Goal: Task Accomplishment & Management: Manage account settings

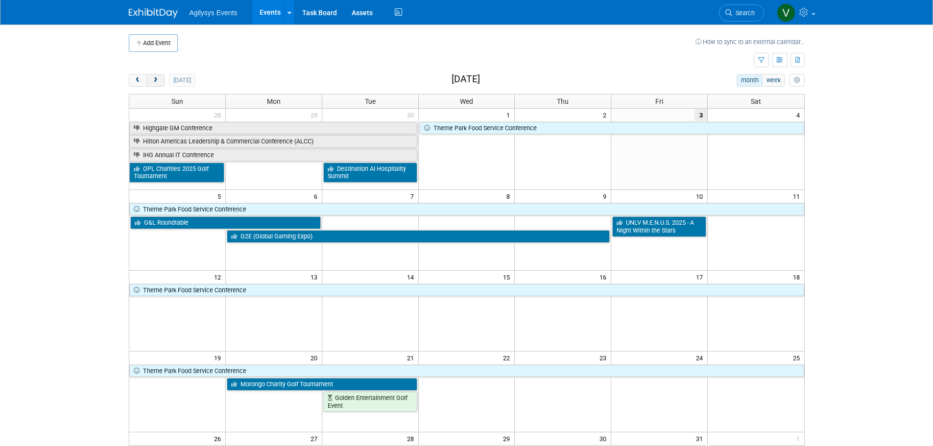
click at [158, 79] on span "next" at bounding box center [155, 80] width 7 height 6
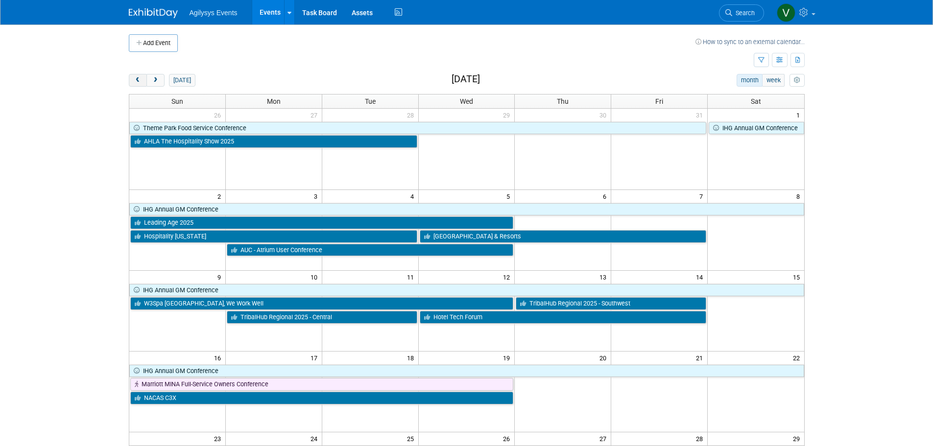
click at [141, 80] on span "prev" at bounding box center [137, 80] width 7 height 6
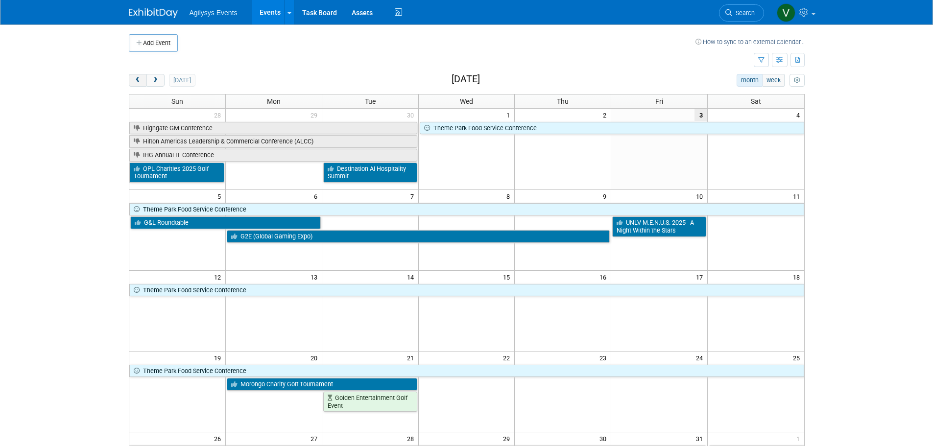
click at [139, 80] on span "prev" at bounding box center [137, 80] width 7 height 6
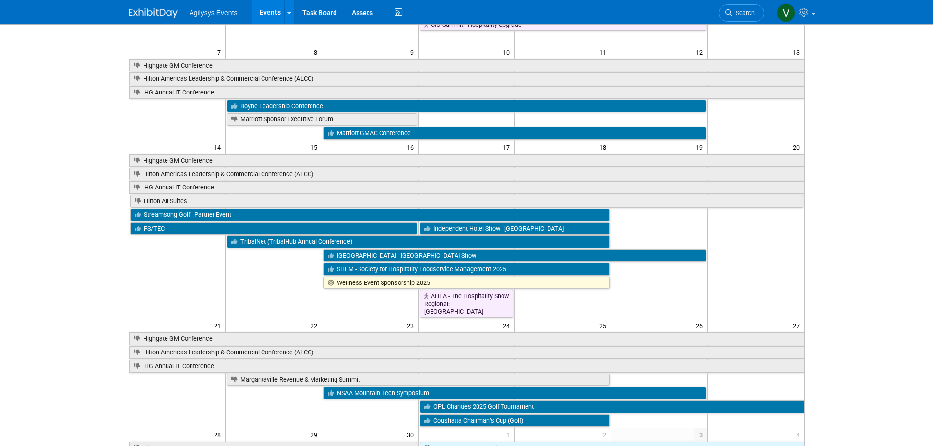
scroll to position [147, 0]
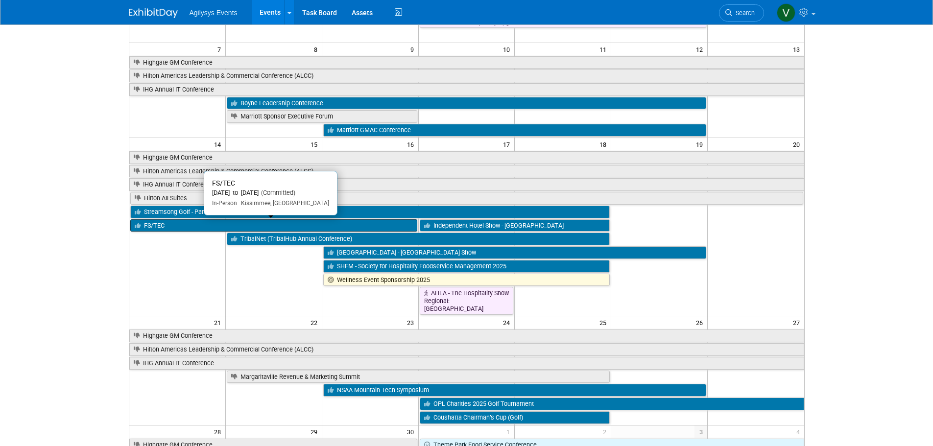
click at [196, 223] on link "FS/TEC" at bounding box center [273, 226] width 287 height 13
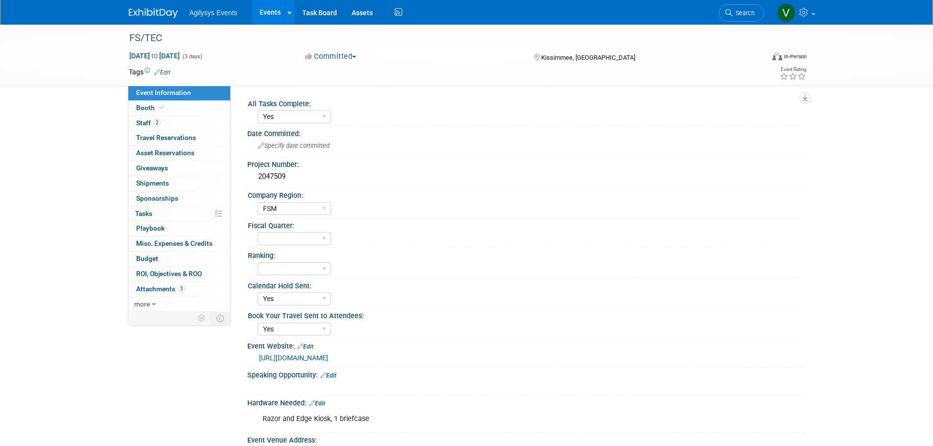
select select "Yes"
select select "FSM"
select select "Yes"
click at [156, 257] on span "Budget" at bounding box center [147, 259] width 22 height 8
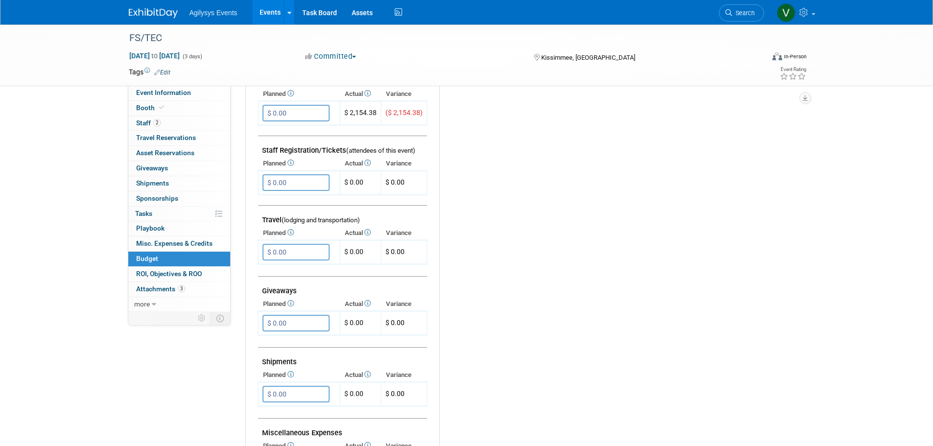
scroll to position [294, 0]
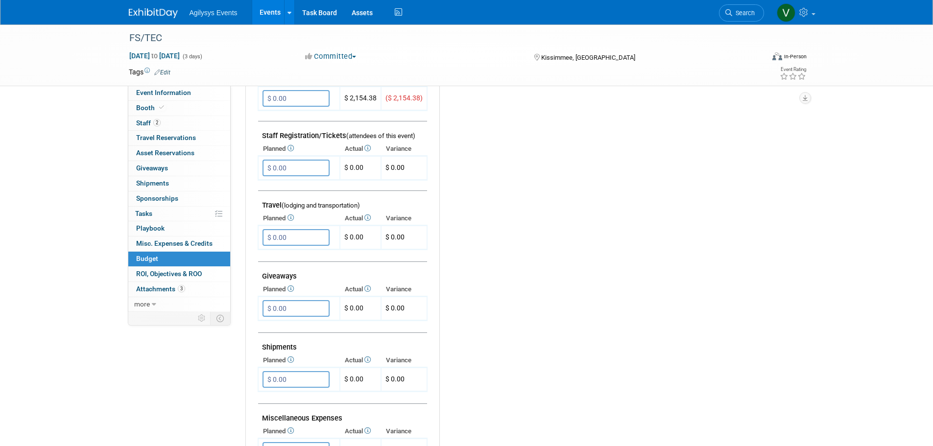
click at [509, 296] on div "Budget Notes: Edit X" at bounding box center [614, 236] width 350 height 508
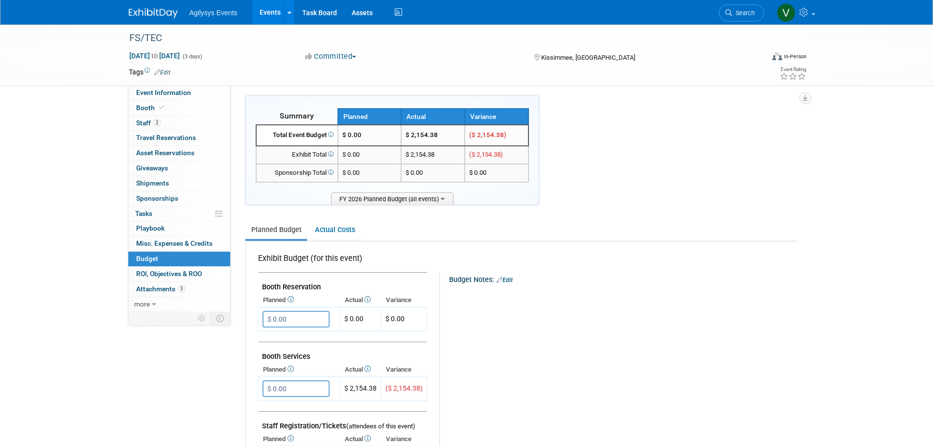
scroll to position [0, 0]
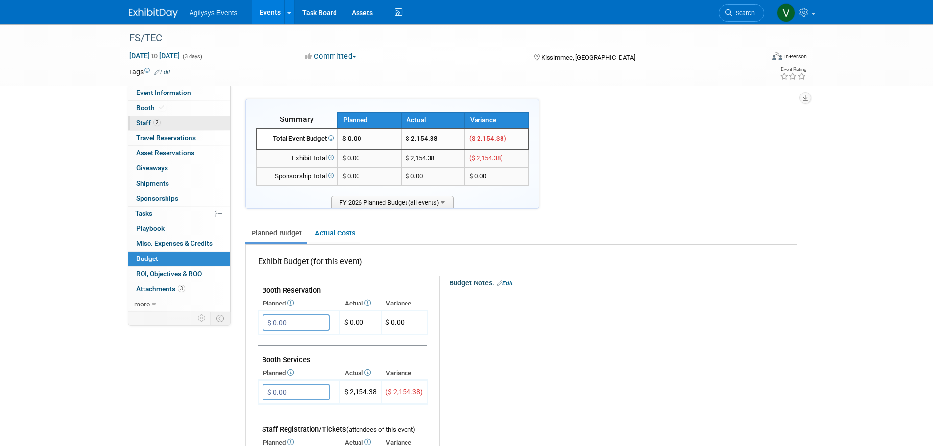
drag, startPoint x: 177, startPoint y: 106, endPoint x: 195, endPoint y: 123, distance: 24.3
click at [177, 106] on link "Booth" at bounding box center [179, 108] width 102 height 15
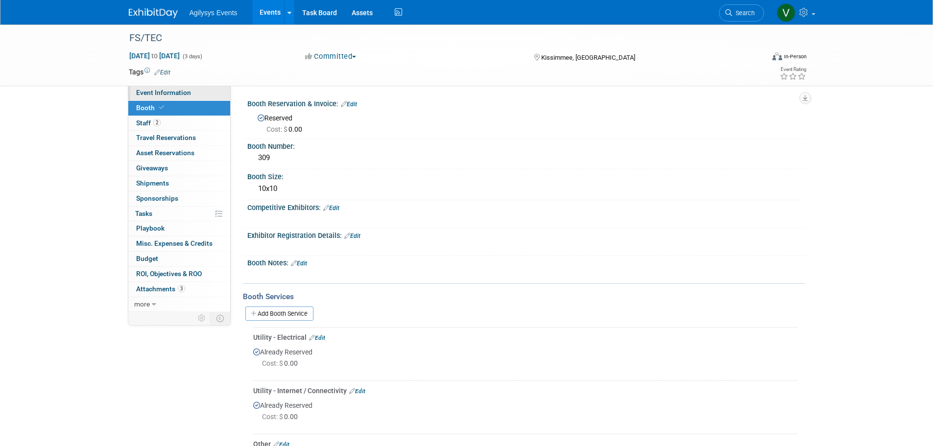
click at [177, 93] on span "Event Information" at bounding box center [163, 93] width 55 height 8
select select "Yes"
select select "FSM"
select select "Yes"
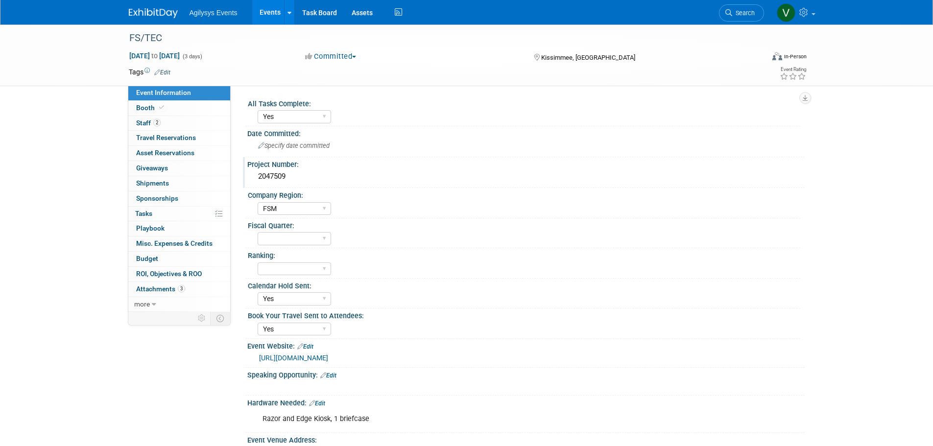
click at [285, 175] on div "2047509" at bounding box center [526, 176] width 543 height 15
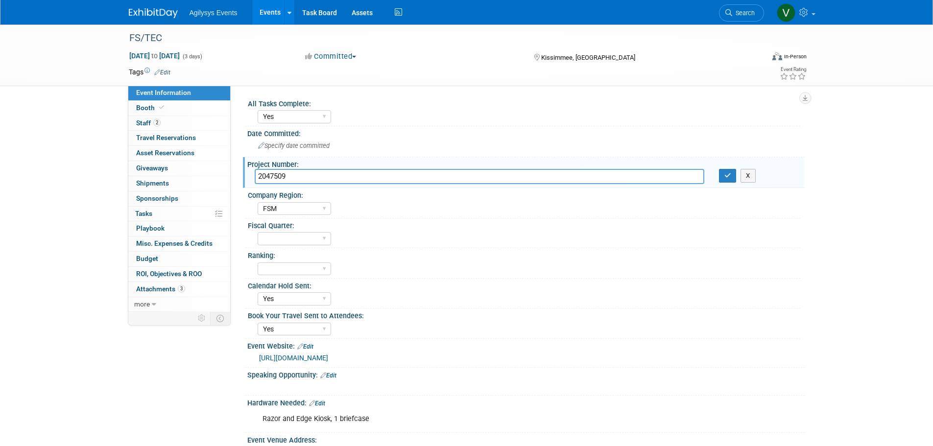
click at [263, 173] on input "2047509" at bounding box center [480, 176] width 450 height 15
click at [127, 387] on div "Event Information Event Info Booth Booth 2 Staff 2 Staff 0 Travel Reservations …" at bounding box center [467, 317] width 691 height 587
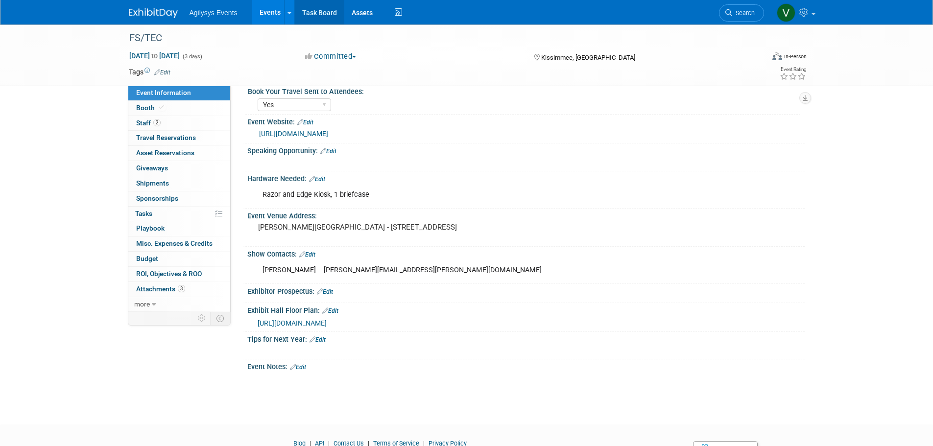
scroll to position [222, 0]
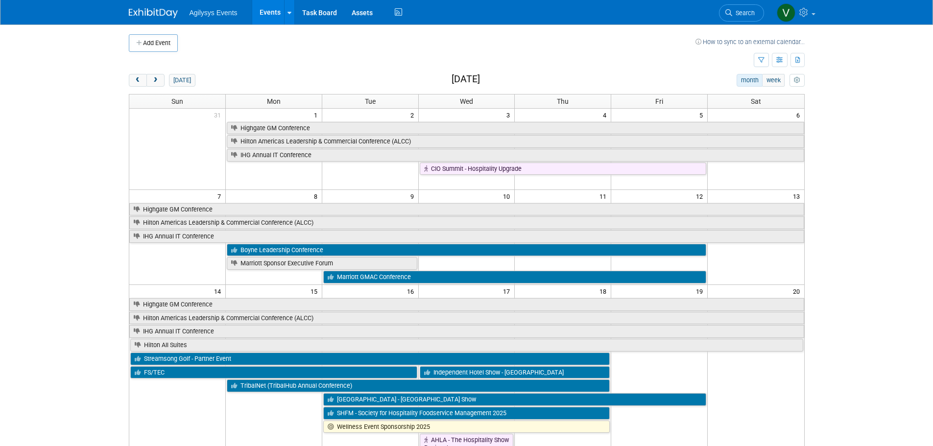
drag, startPoint x: 157, startPoint y: 82, endPoint x: 163, endPoint y: 92, distance: 11.4
click at [157, 82] on span "next" at bounding box center [155, 80] width 7 height 6
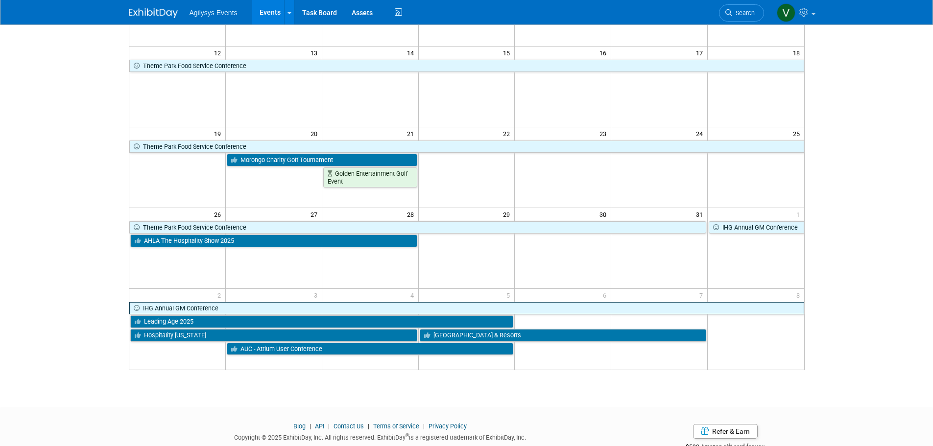
scroll to position [255, 0]
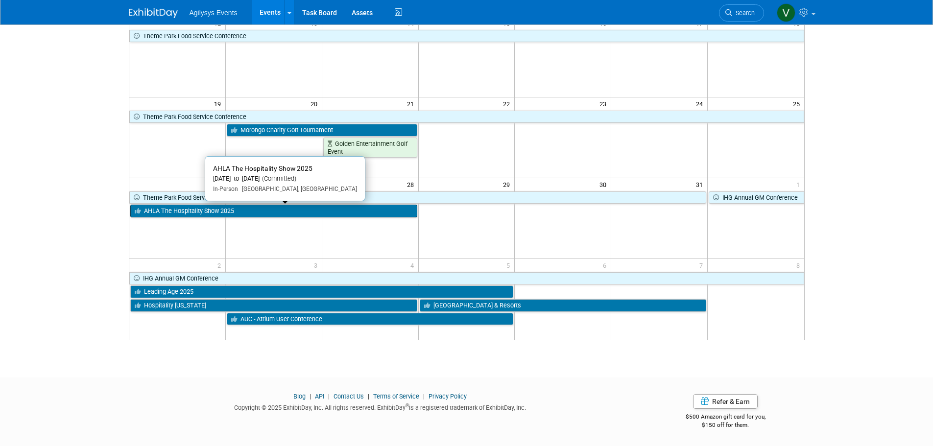
click at [231, 214] on link "AHLA The Hospitality Show 2025" at bounding box center [273, 211] width 287 height 13
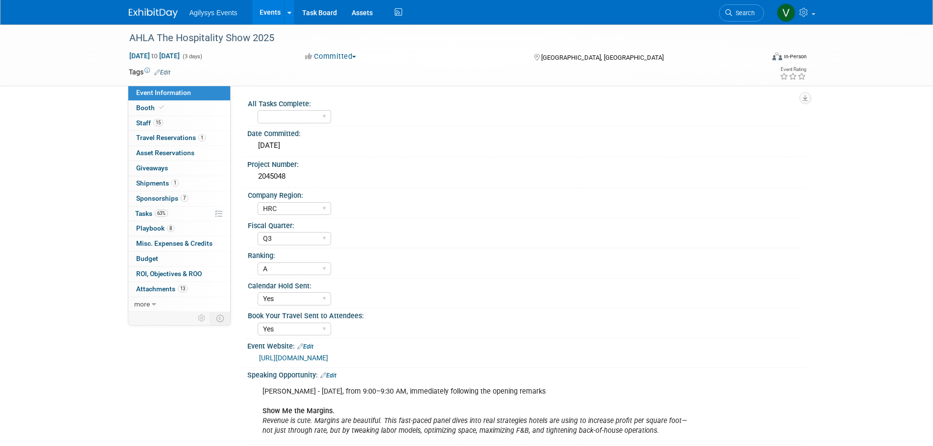
select select "HRC"
select select "Q3"
select select "A"
select select "Yes"
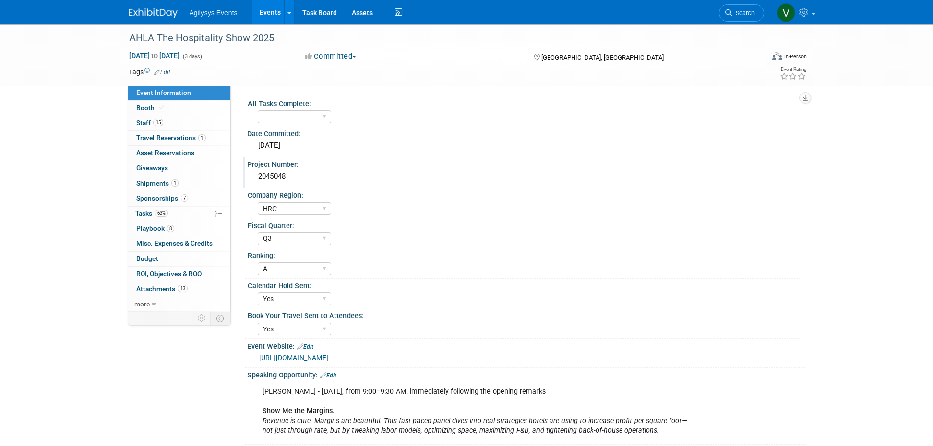
drag, startPoint x: 290, startPoint y: 176, endPoint x: 254, endPoint y: 173, distance: 35.9
click at [255, 173] on div "2045048" at bounding box center [526, 176] width 543 height 15
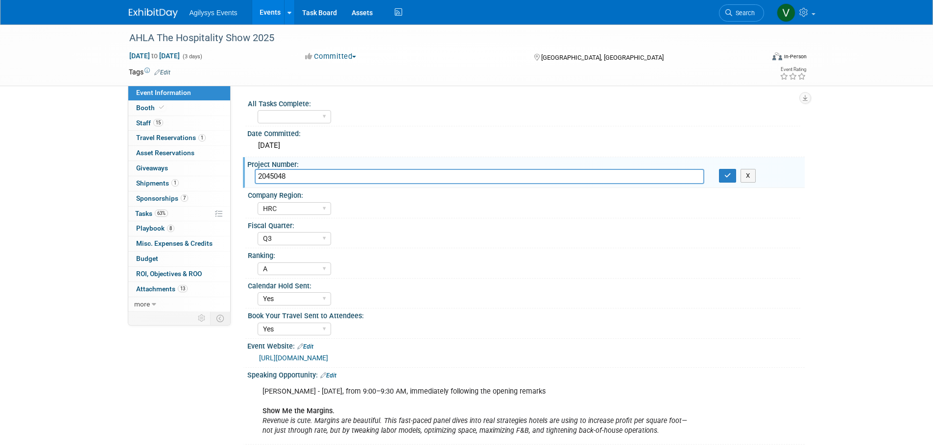
drag, startPoint x: 254, startPoint y: 173, endPoint x: 297, endPoint y: 174, distance: 42.7
click at [299, 171] on input "2045048" at bounding box center [480, 176] width 450 height 15
drag, startPoint x: 294, startPoint y: 175, endPoint x: 253, endPoint y: 175, distance: 41.2
click at [253, 175] on div "2045048" at bounding box center [479, 176] width 464 height 15
click at [154, 256] on span "Budget" at bounding box center [147, 259] width 22 height 8
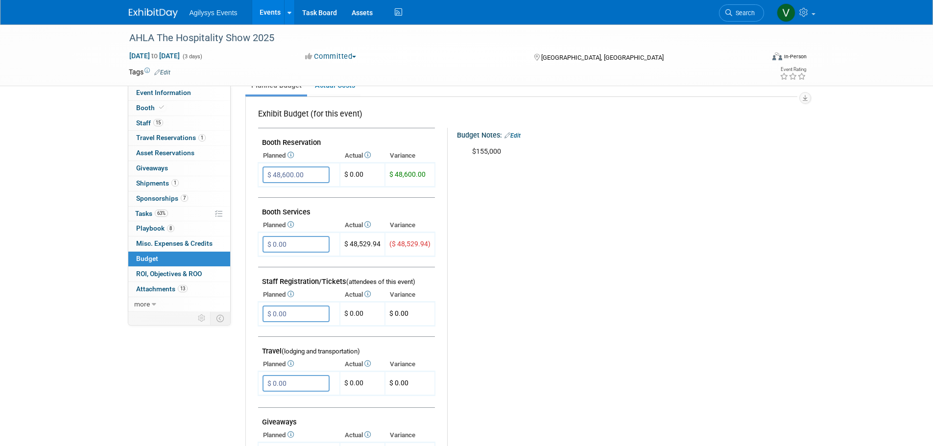
scroll to position [147, 0]
click at [153, 111] on span "Booth" at bounding box center [151, 108] width 30 height 8
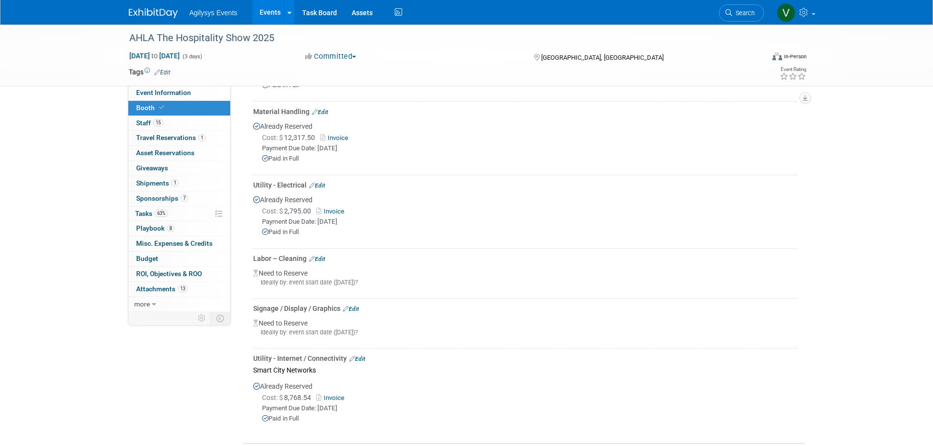
scroll to position [490, 0]
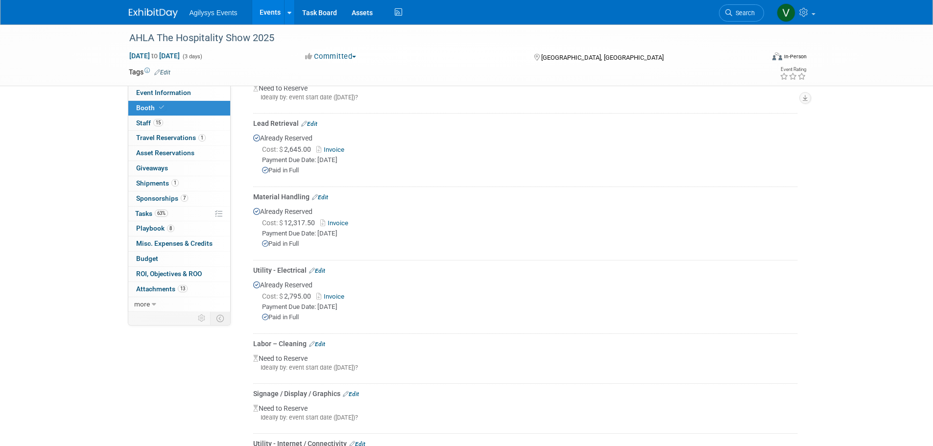
click at [142, 20] on div "Agilysys Events Events Add Event Bulk Upload Events Shareable Event Boards Rece…" at bounding box center [467, 12] width 676 height 24
click at [148, 9] on img at bounding box center [153, 13] width 49 height 10
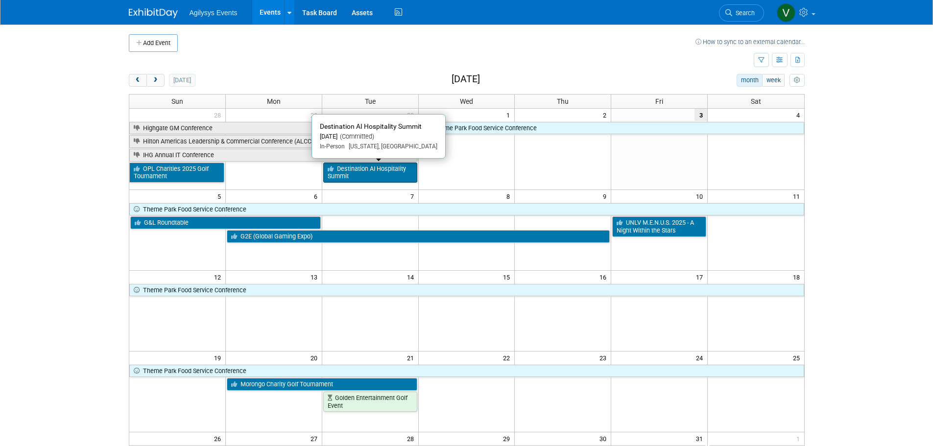
click at [350, 178] on link "Destination AI Hospitality Summit" at bounding box center [370, 173] width 94 height 20
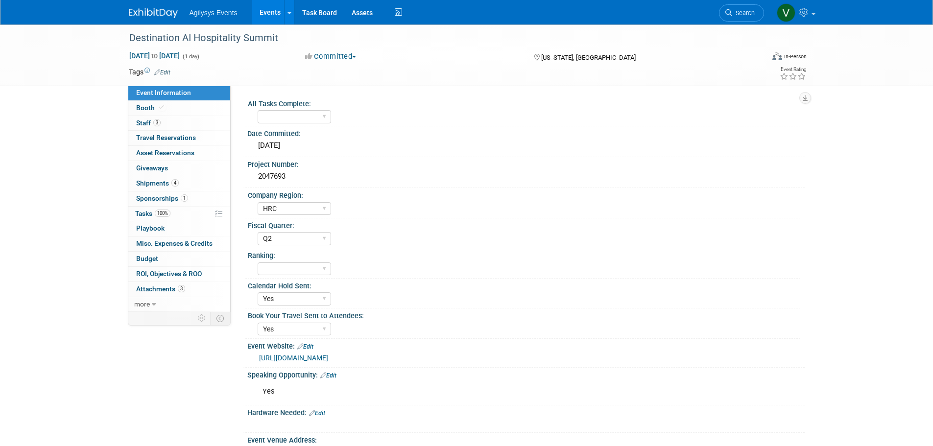
select select "HRC"
select select "Q2"
select select "Yes"
drag, startPoint x: 288, startPoint y: 178, endPoint x: 260, endPoint y: 172, distance: 28.9
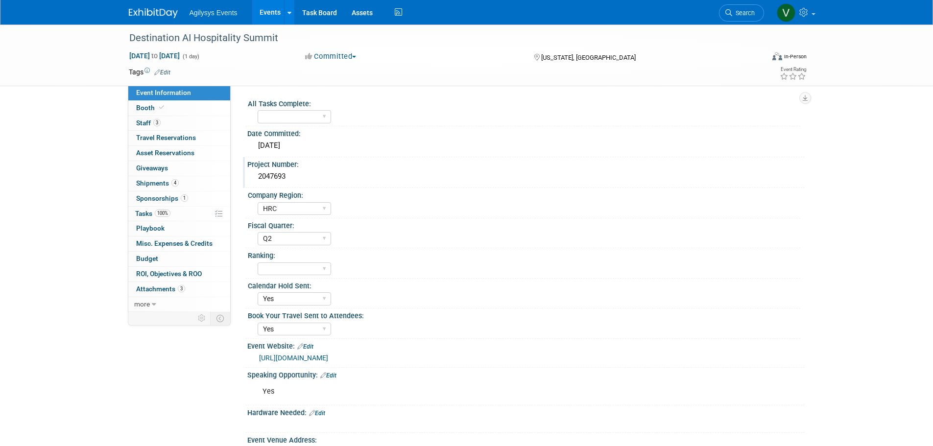
click at [260, 172] on div "2047693" at bounding box center [526, 176] width 543 height 15
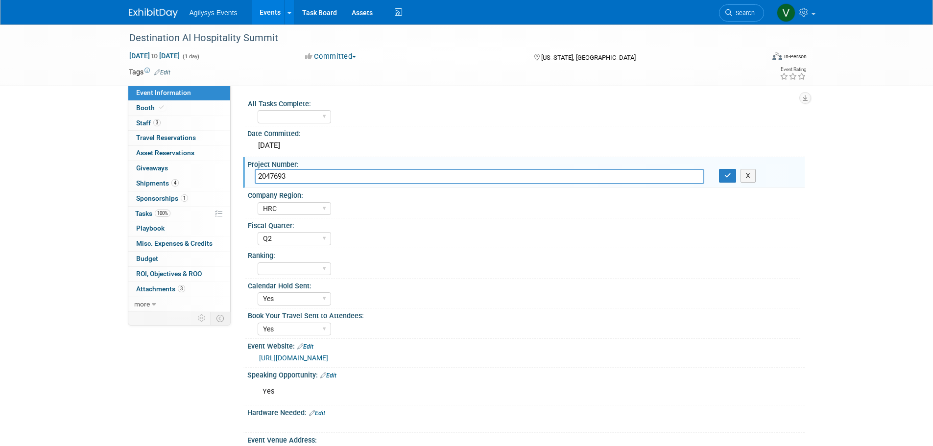
drag, startPoint x: 260, startPoint y: 172, endPoint x: 289, endPoint y: 177, distance: 29.2
click at [289, 176] on input "2047693" at bounding box center [480, 176] width 450 height 15
drag, startPoint x: 289, startPoint y: 177, endPoint x: 262, endPoint y: 176, distance: 27.0
click at [259, 176] on input "2047693" at bounding box center [480, 176] width 450 height 15
click at [137, 19] on div "Agilysys Events Events Add Event Bulk Upload Events Shareable Event Boards Rece…" at bounding box center [467, 12] width 676 height 24
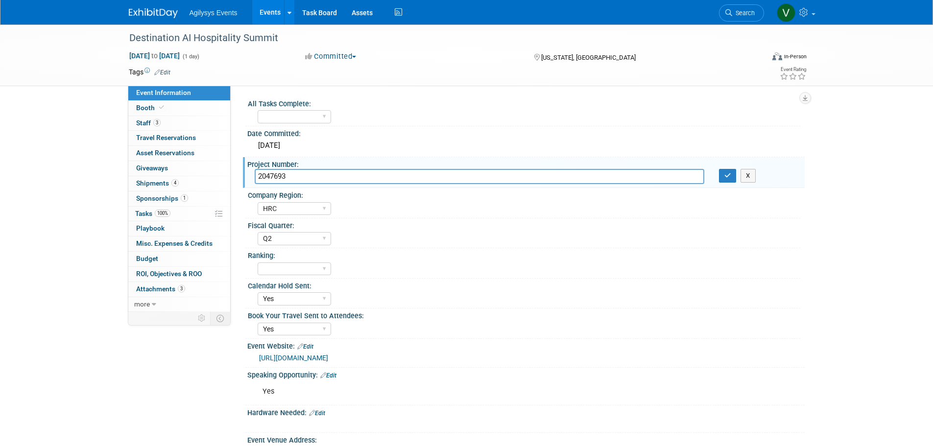
click at [138, 14] on img at bounding box center [153, 13] width 49 height 10
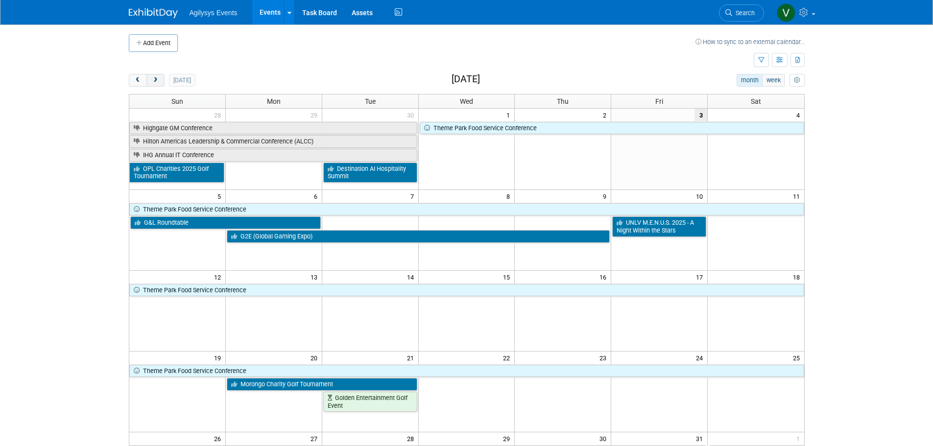
click at [156, 84] on button "next" at bounding box center [155, 80] width 18 height 13
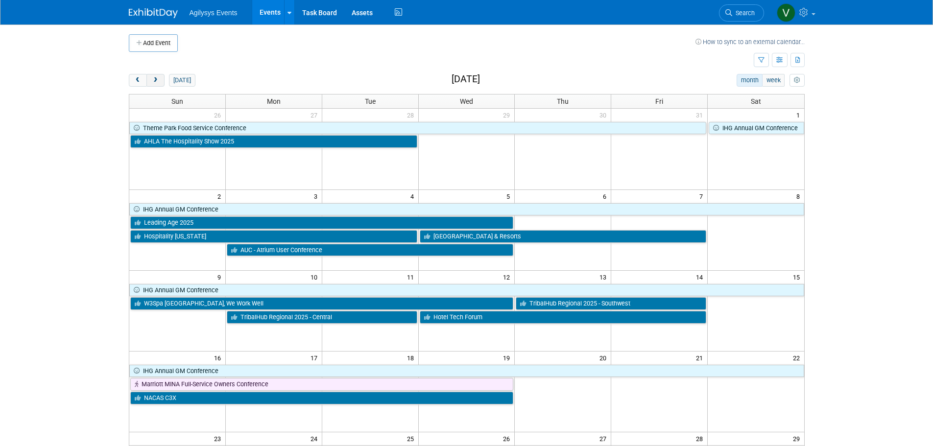
click at [161, 78] on button "next" at bounding box center [155, 80] width 18 height 13
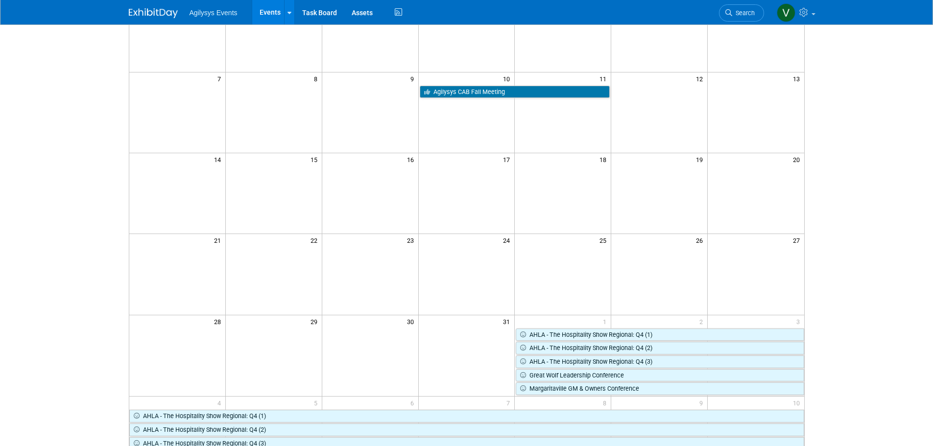
scroll to position [256, 0]
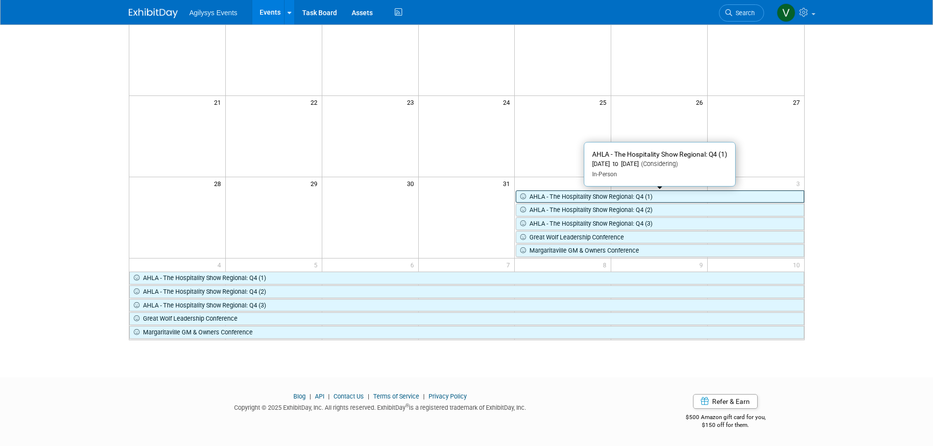
click at [608, 200] on link "AHLA - The Hospitality Show Regional: Q4 (1)" at bounding box center [660, 197] width 288 height 13
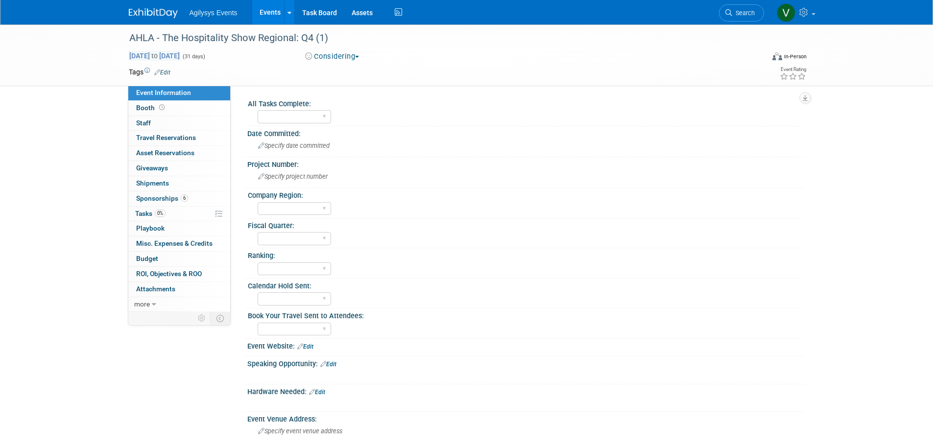
click at [162, 56] on span "Jan 1, 2026 to Jan 31, 2026" at bounding box center [154, 55] width 51 height 9
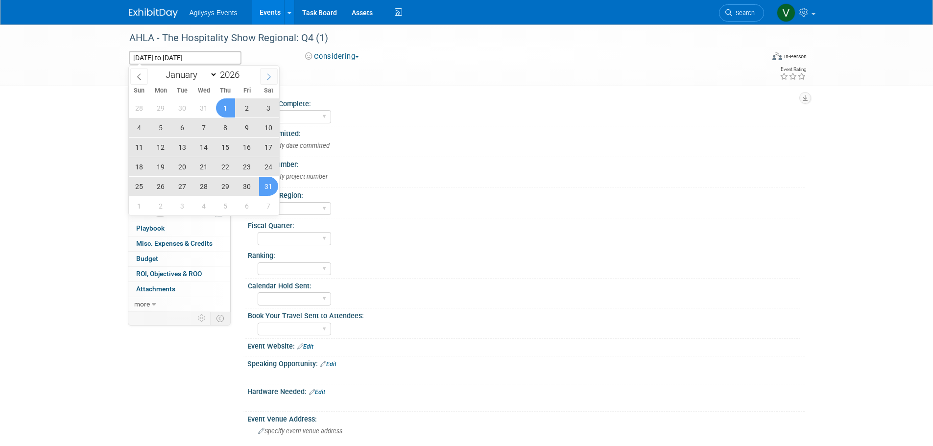
click at [264, 79] on span at bounding box center [269, 76] width 18 height 17
select select "1"
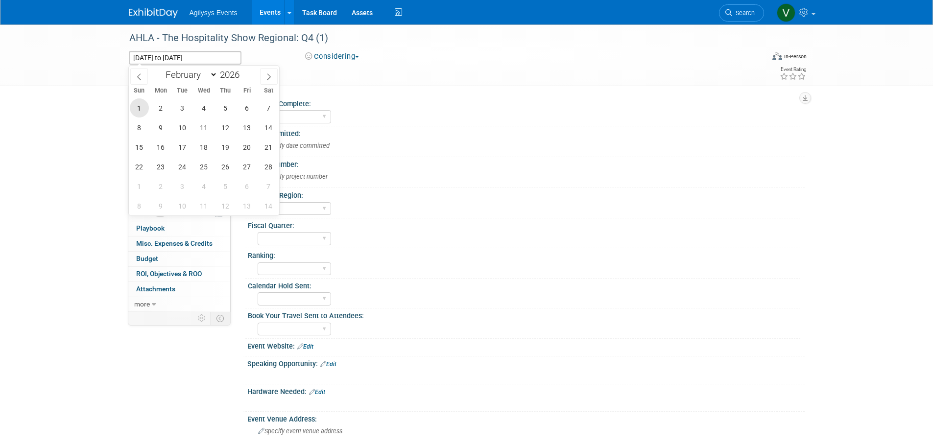
click at [145, 106] on span "1" at bounding box center [139, 107] width 19 height 19
type input "Feb 1, 2026"
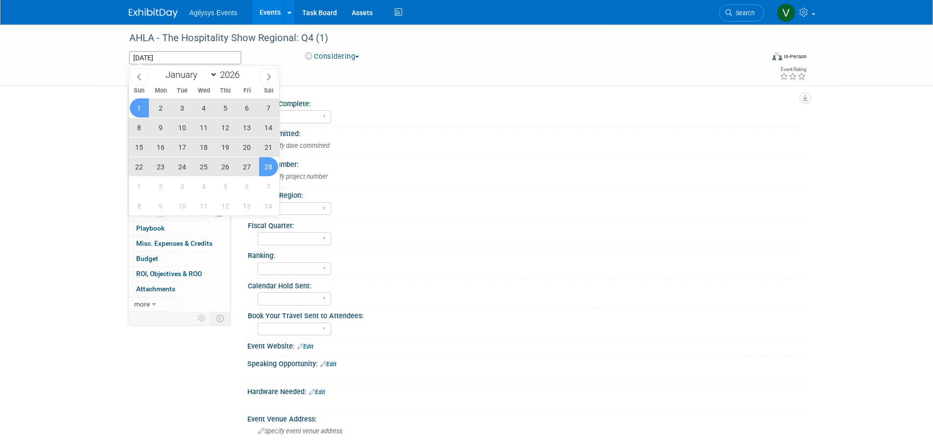
click at [266, 171] on span "28" at bounding box center [268, 166] width 19 height 19
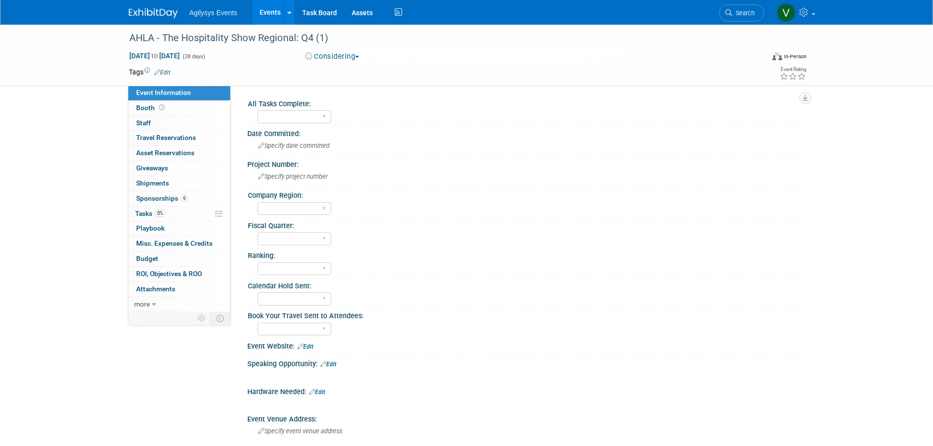
click at [144, 9] on img at bounding box center [153, 13] width 49 height 10
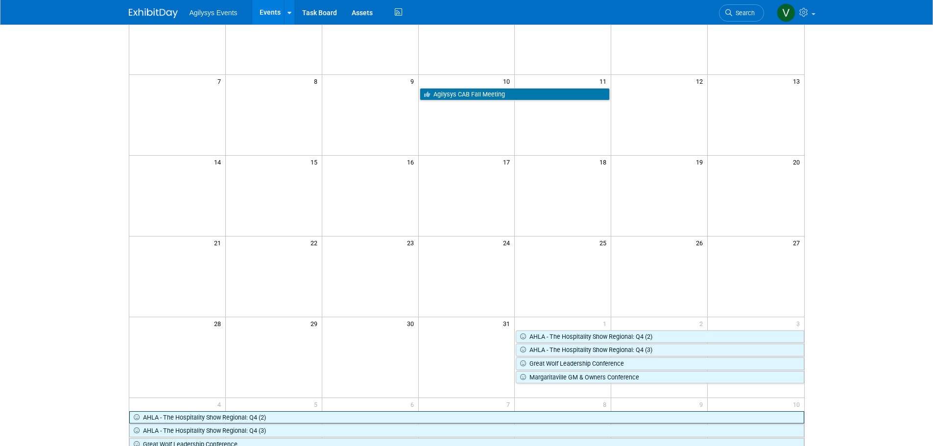
scroll to position [255, 0]
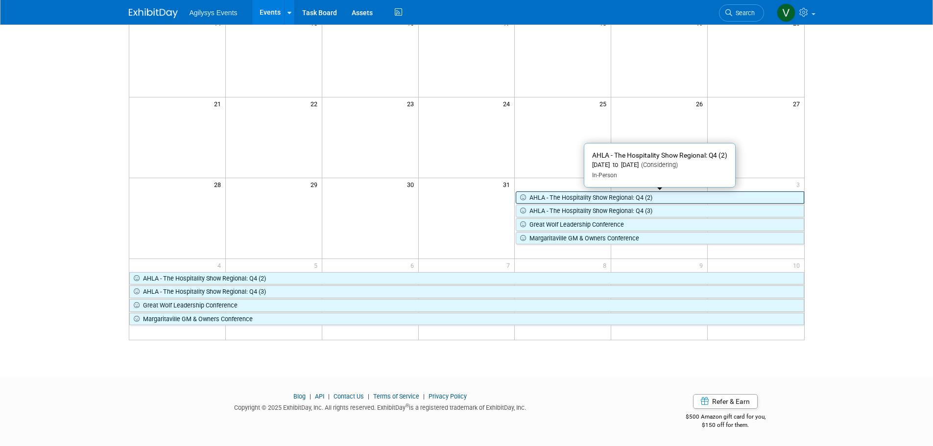
click at [579, 200] on link "AHLA - The Hospitality Show Regional: Q4 (2)" at bounding box center [660, 198] width 288 height 13
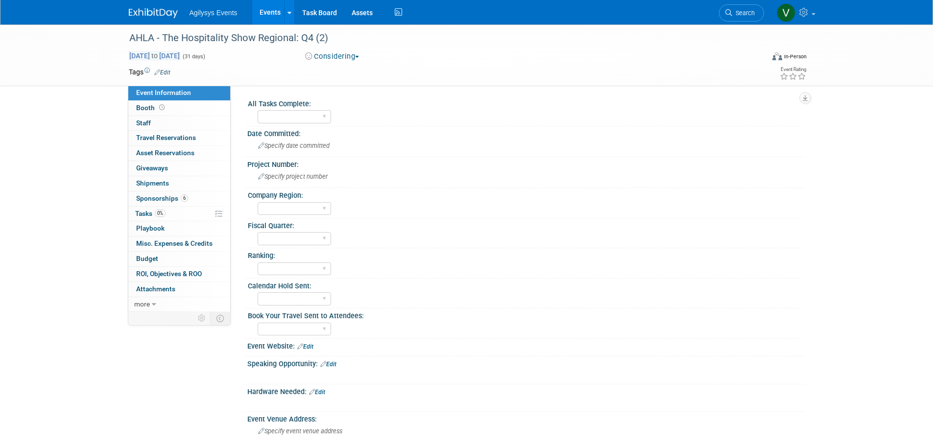
click at [134, 53] on span "[DATE] to [DATE]" at bounding box center [154, 55] width 51 height 9
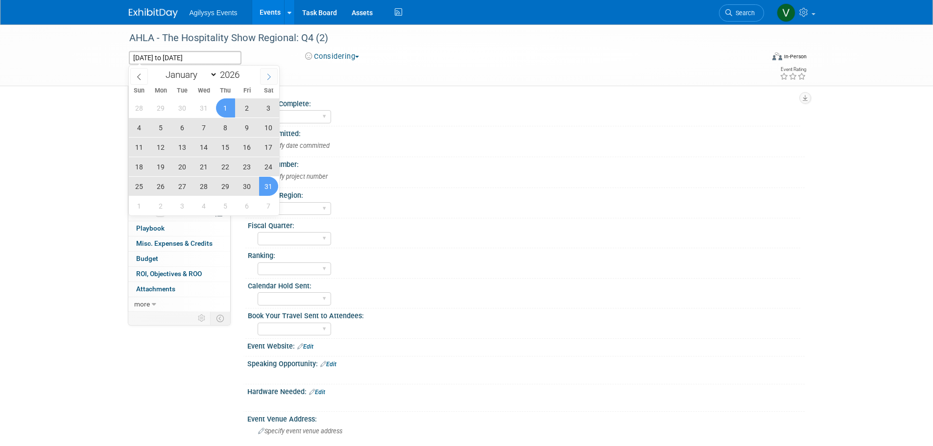
click at [264, 77] on span at bounding box center [269, 76] width 18 height 17
select select "1"
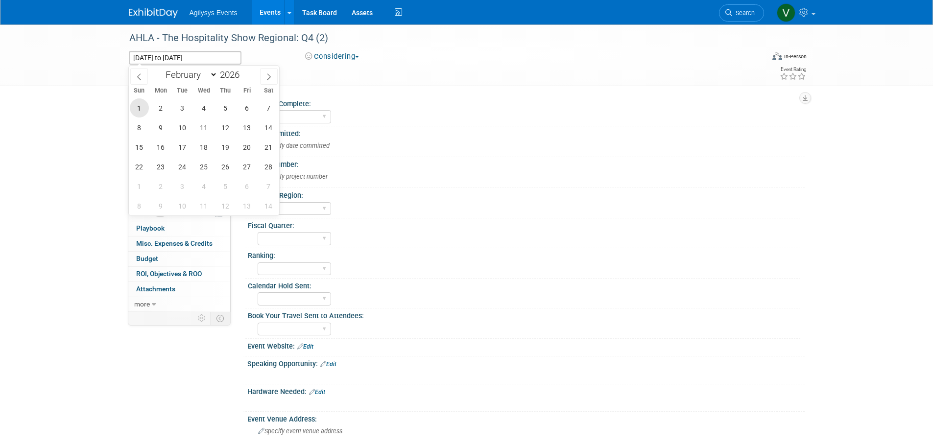
click at [142, 106] on span "1" at bounding box center [139, 107] width 19 height 19
type input "Feb 1, 2026"
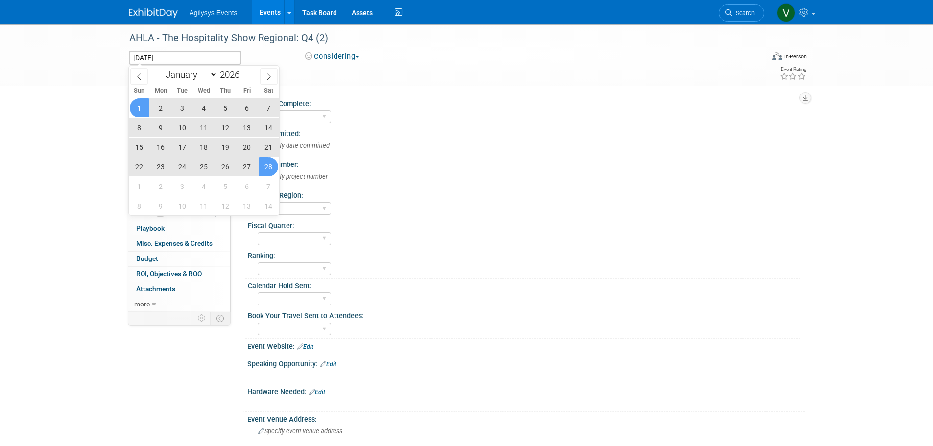
click at [271, 171] on span "28" at bounding box center [268, 166] width 19 height 19
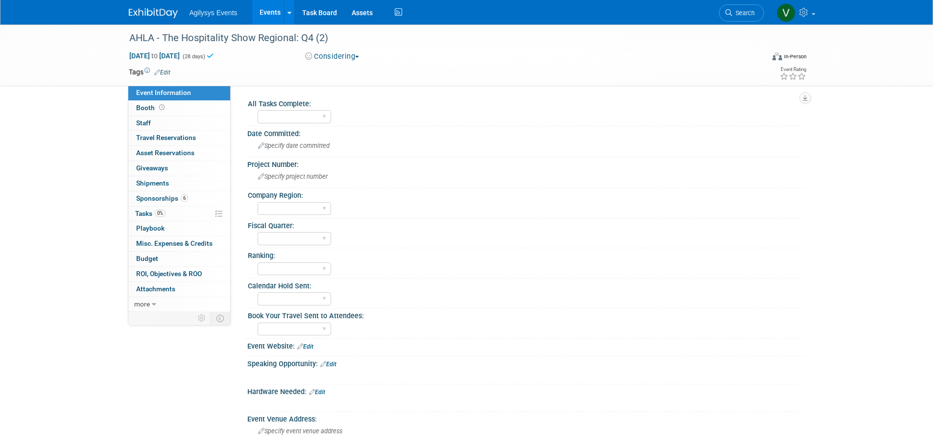
click at [136, 16] on img at bounding box center [153, 13] width 49 height 10
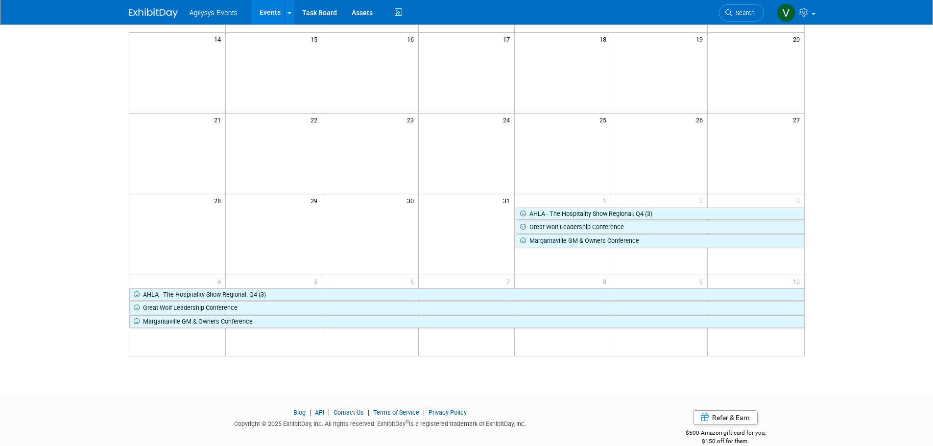
scroll to position [245, 0]
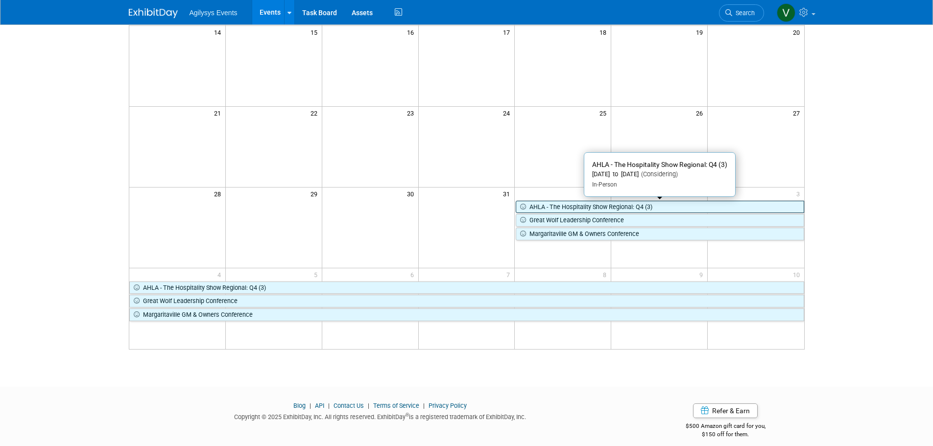
click at [567, 207] on link "AHLA - The Hospitality Show Regional: Q4 (3)" at bounding box center [660, 207] width 288 height 13
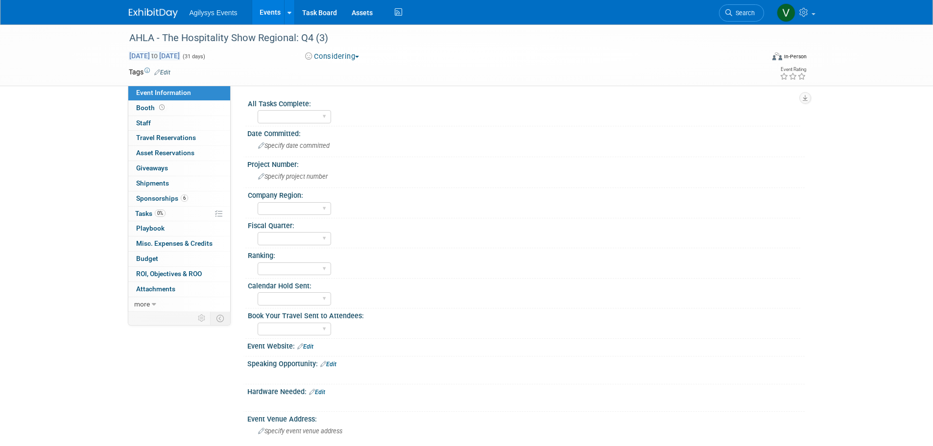
click at [129, 56] on span "[DATE] to [DATE]" at bounding box center [154, 55] width 51 height 9
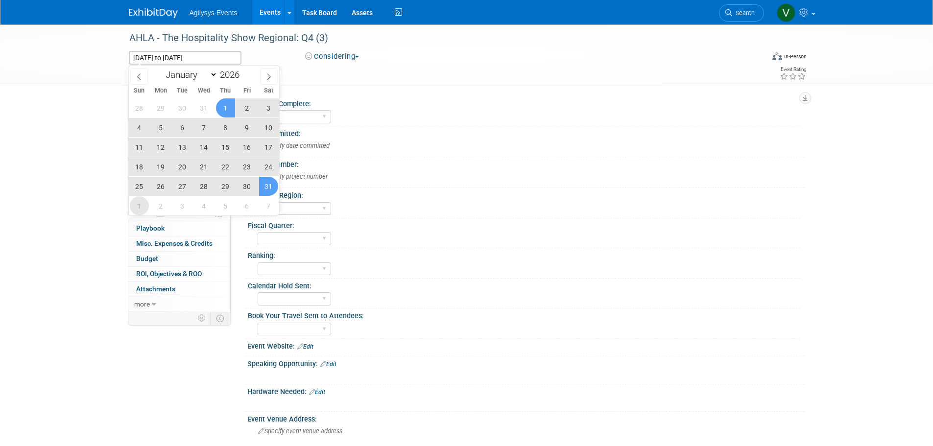
click at [140, 206] on span "1" at bounding box center [139, 205] width 19 height 19
type input "Feb 1, 2026"
click at [266, 75] on icon at bounding box center [269, 76] width 7 height 7
select select "1"
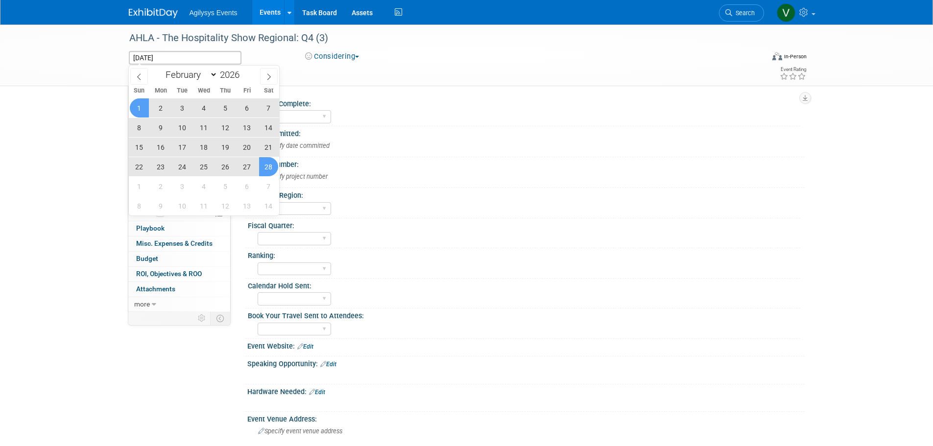
click at [272, 169] on span "28" at bounding box center [268, 166] width 19 height 19
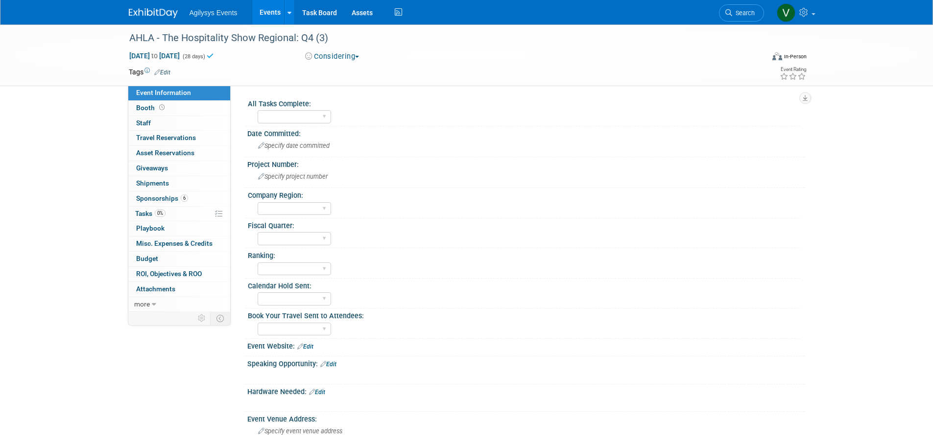
click at [140, 14] on img at bounding box center [153, 13] width 49 height 10
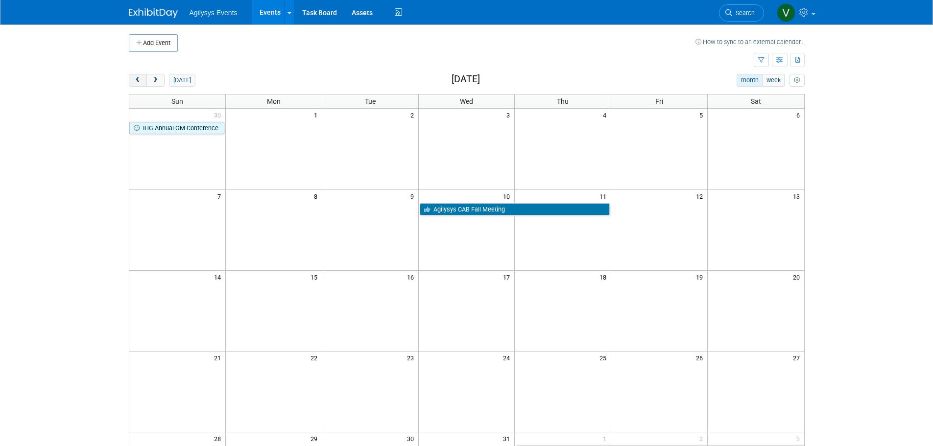
click at [136, 79] on span "prev" at bounding box center [137, 80] width 7 height 6
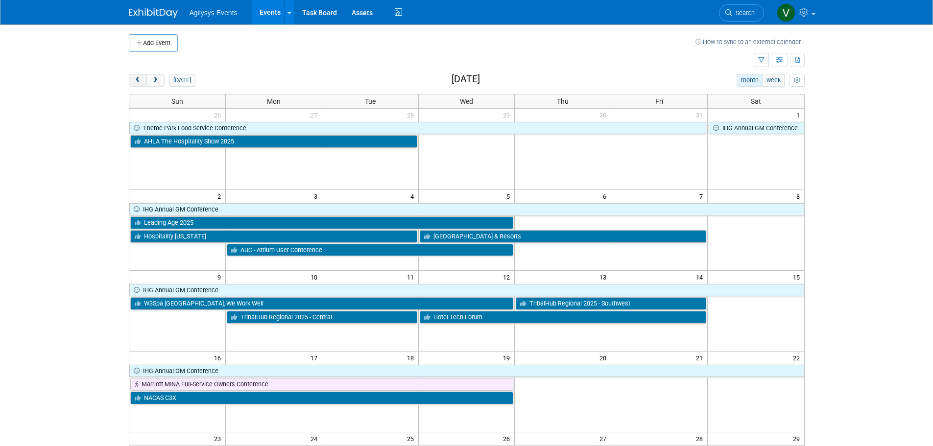
click at [142, 85] on button "prev" at bounding box center [138, 80] width 18 height 13
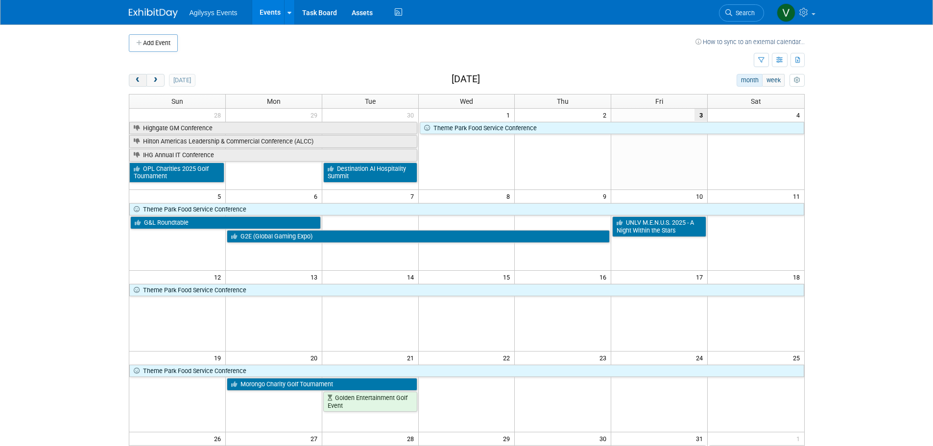
click at [139, 83] on span "prev" at bounding box center [137, 80] width 7 height 6
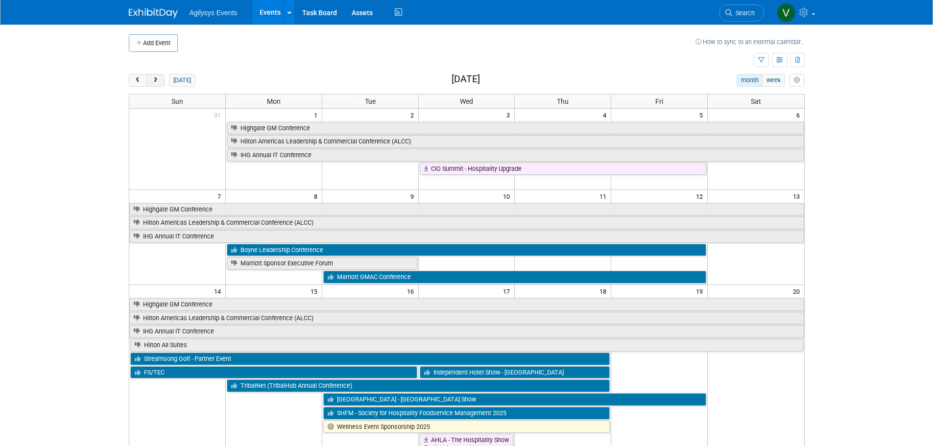
click at [155, 80] on span "next" at bounding box center [155, 80] width 7 height 6
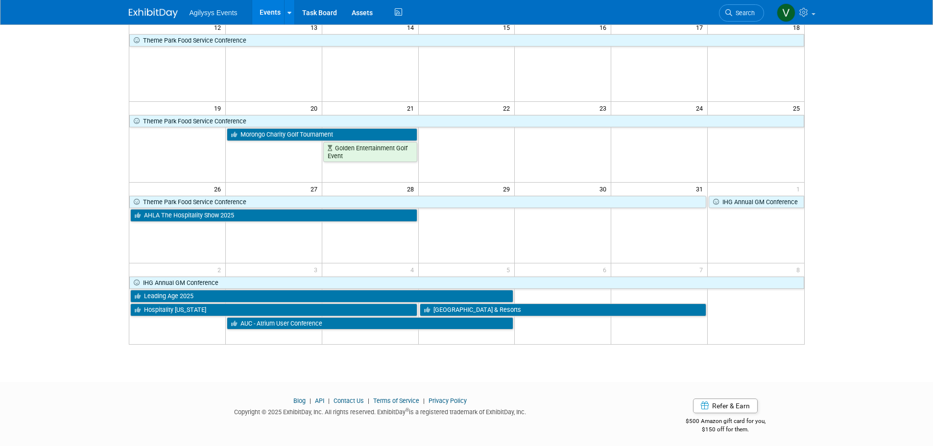
scroll to position [255, 0]
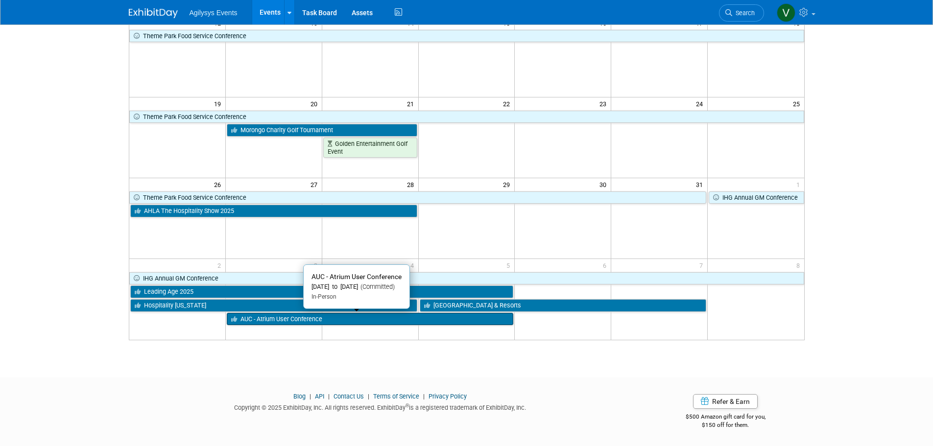
click at [303, 324] on link "AUC - Atrium User Conference" at bounding box center [370, 319] width 287 height 13
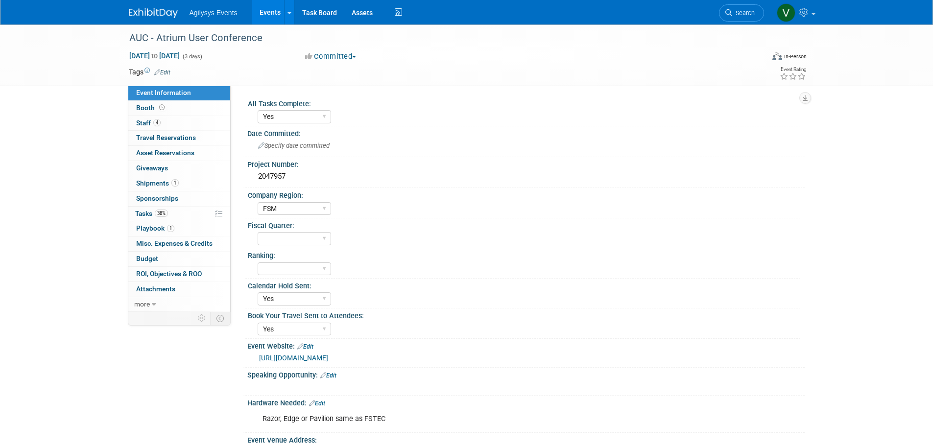
select select "Yes"
select select "FSM"
select select "Yes"
click at [167, 122] on link "4 Staff 4" at bounding box center [179, 123] width 102 height 15
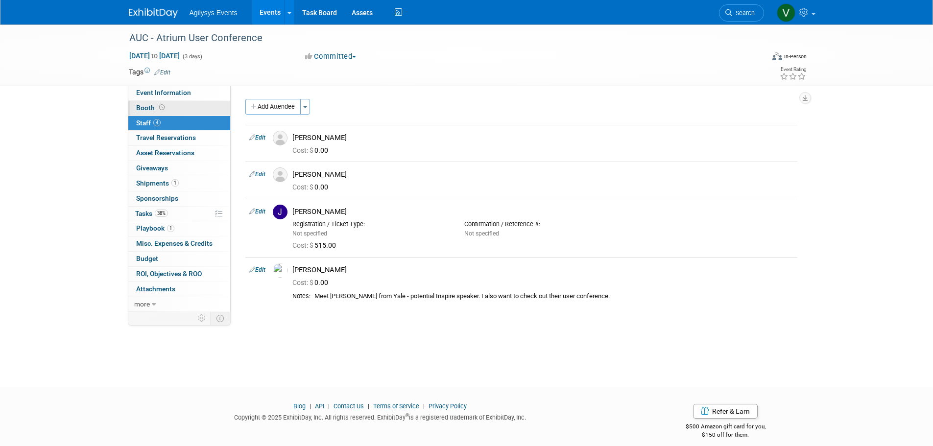
click at [164, 100] on link "Event Information" at bounding box center [179, 93] width 102 height 15
select select "Yes"
select select "FSM"
select select "Yes"
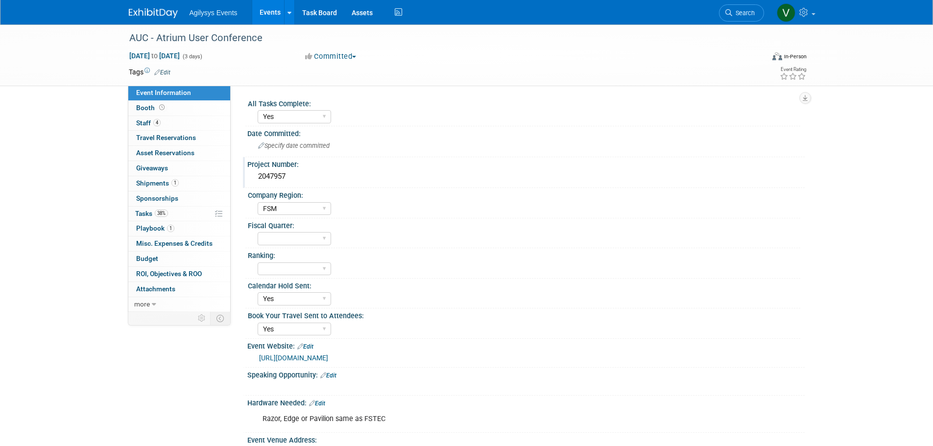
drag, startPoint x: 291, startPoint y: 177, endPoint x: 255, endPoint y: 176, distance: 36.3
click at [255, 176] on div "2047957" at bounding box center [526, 176] width 543 height 15
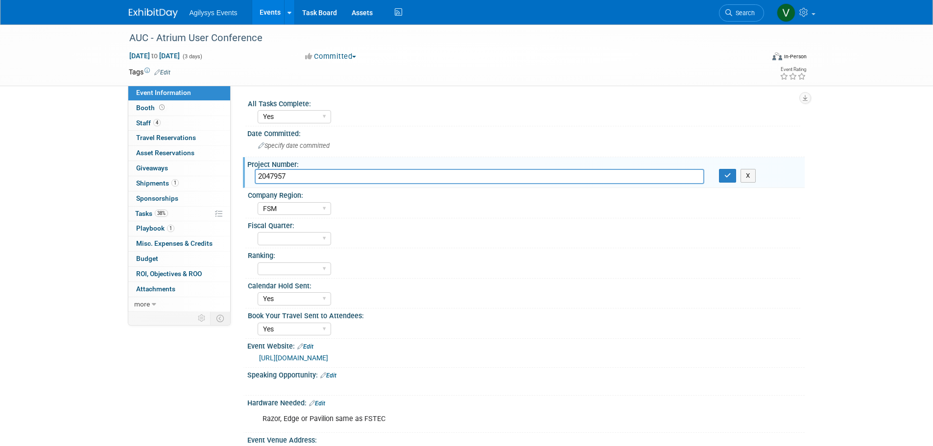
drag, startPoint x: 264, startPoint y: 176, endPoint x: 284, endPoint y: 173, distance: 20.4
click at [284, 169] on input "2047957" at bounding box center [480, 176] width 450 height 15
drag, startPoint x: 288, startPoint y: 174, endPoint x: 254, endPoint y: 175, distance: 33.8
click at [255, 175] on input "2047957" at bounding box center [480, 176] width 450 height 15
drag, startPoint x: 265, startPoint y: 38, endPoint x: 122, endPoint y: 41, distance: 143.6
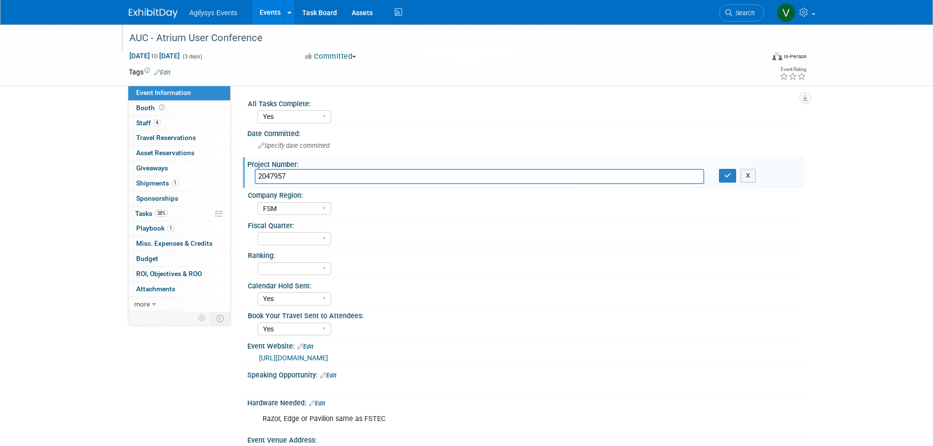
click at [122, 41] on div "AUC - Atrium User Conference" at bounding box center [439, 37] width 635 height 26
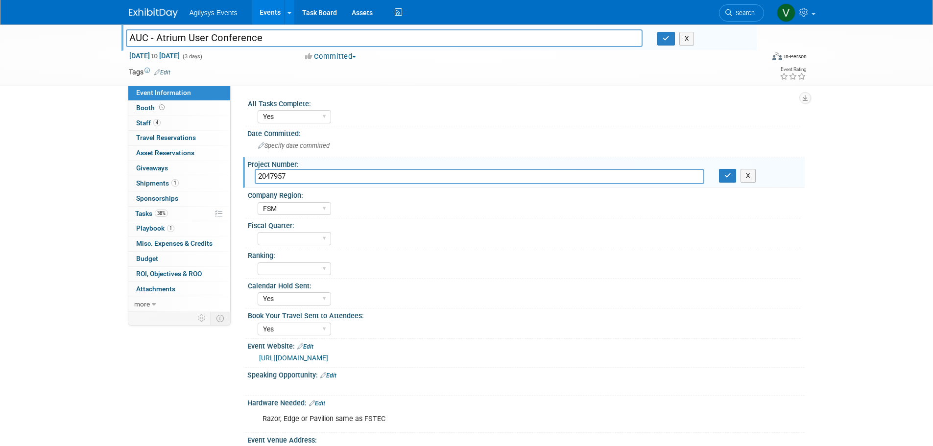
drag, startPoint x: 266, startPoint y: 39, endPoint x: 131, endPoint y: 39, distance: 134.3
click at [131, 39] on input "AUC - Atrium User Conference" at bounding box center [384, 37] width 517 height 17
drag, startPoint x: 292, startPoint y: 179, endPoint x: 253, endPoint y: 173, distance: 39.6
click at [253, 173] on div "2047957" at bounding box center [479, 176] width 464 height 15
